Goal: Find specific page/section: Find specific page/section

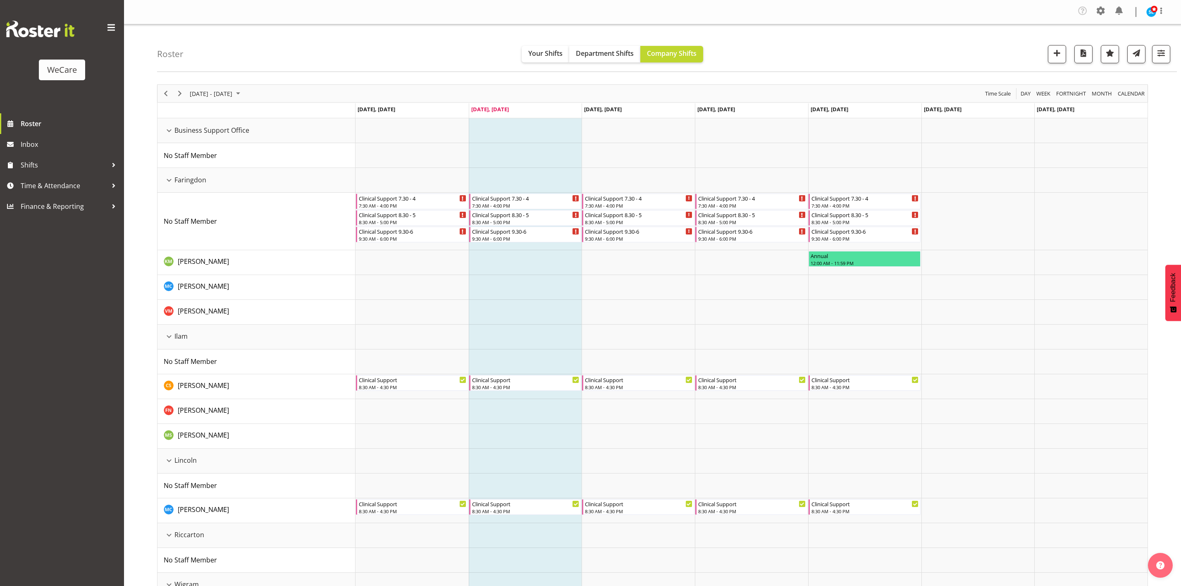
scroll to position [267, 0]
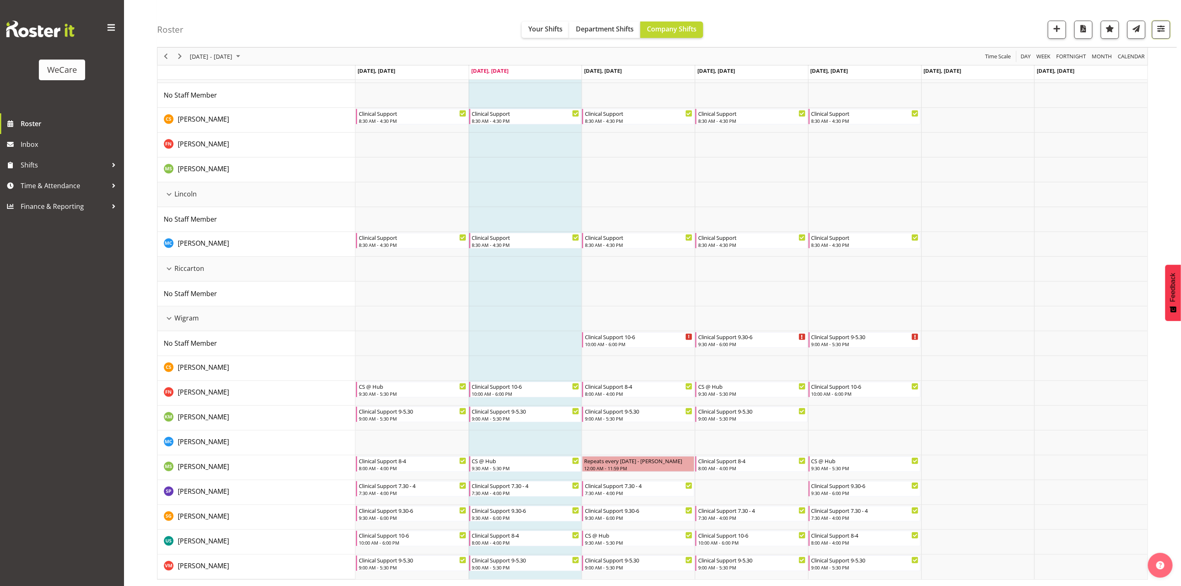
click at [1160, 31] on span "button" at bounding box center [1161, 28] width 11 height 11
click at [1149, 81] on button "1 Departments" at bounding box center [1111, 80] width 105 height 18
click at [1105, 59] on span "All Locations" at bounding box center [1110, 55] width 45 height 10
click at [1130, 161] on span "Deselect All" at bounding box center [1123, 165] width 33 height 8
checkbox input "false"
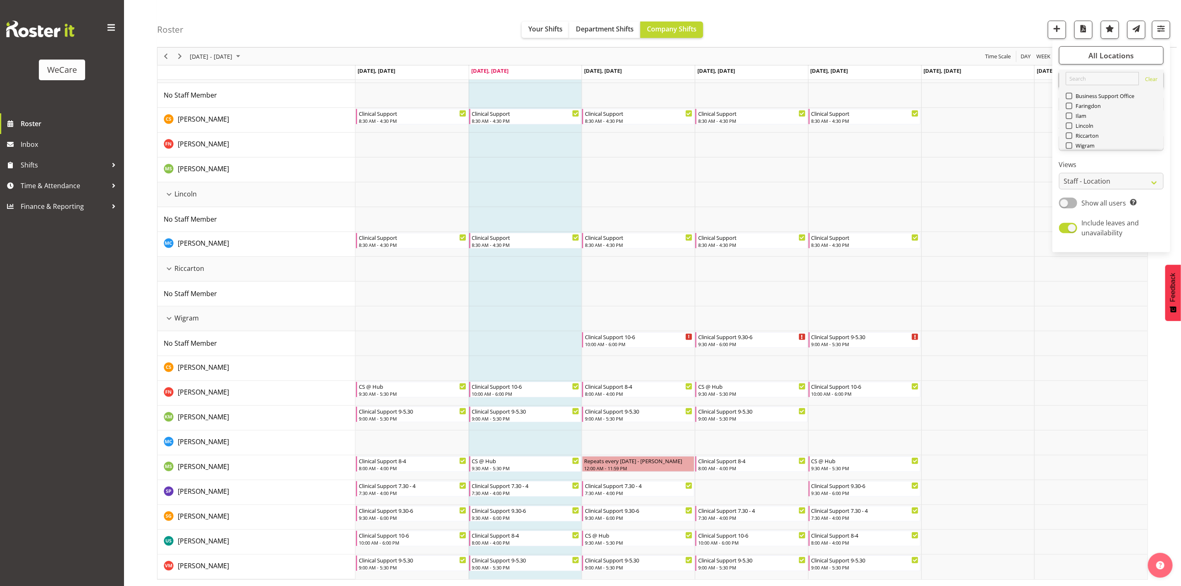
checkbox input "false"
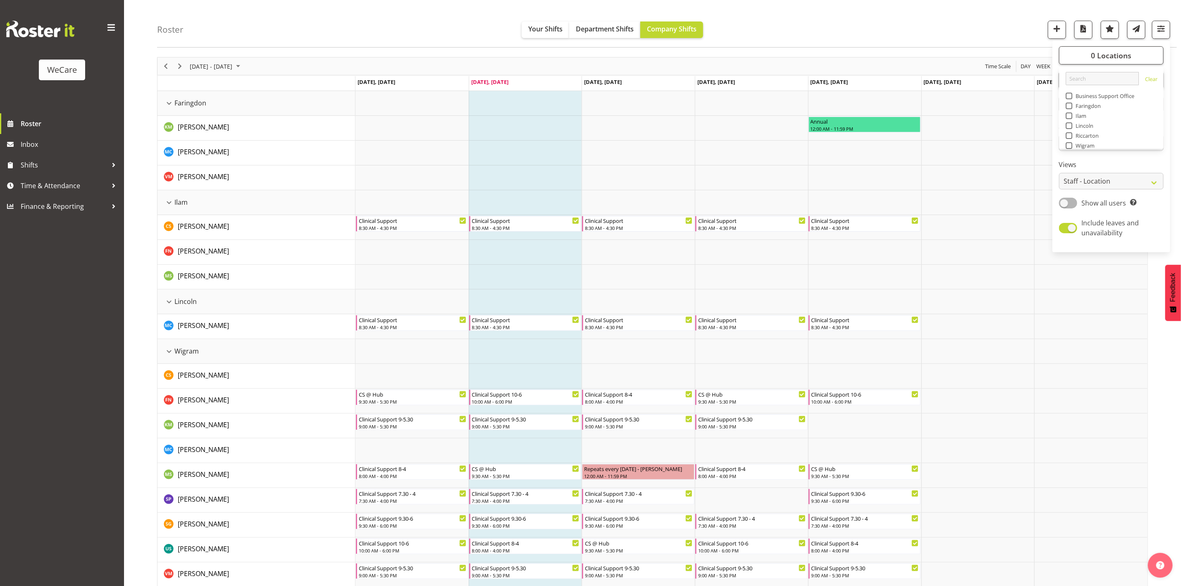
scroll to position [0, 0]
